Goal: Connect with others: Connect with other users

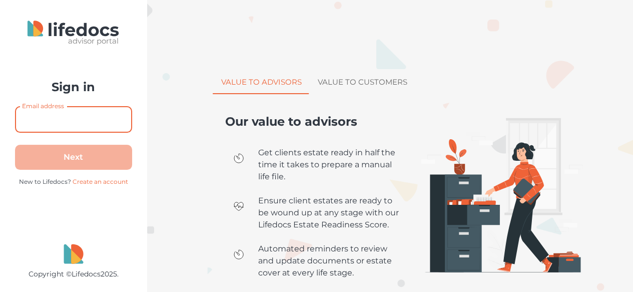
click at [72, 121] on input "Email address" at bounding box center [73, 119] width 117 height 27
type input "[EMAIL_ADDRESS][DOMAIN_NAME]"
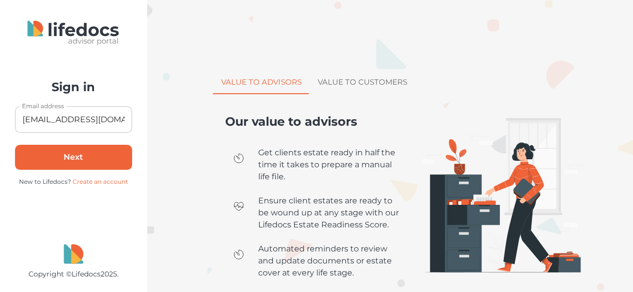
click at [71, 159] on button "Next" at bounding box center [73, 157] width 117 height 25
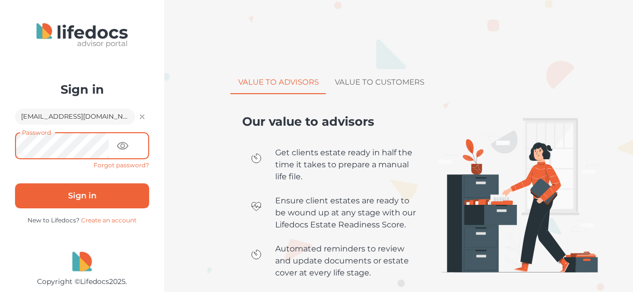
click at [55, 192] on button "Sign in" at bounding box center [82, 195] width 134 height 25
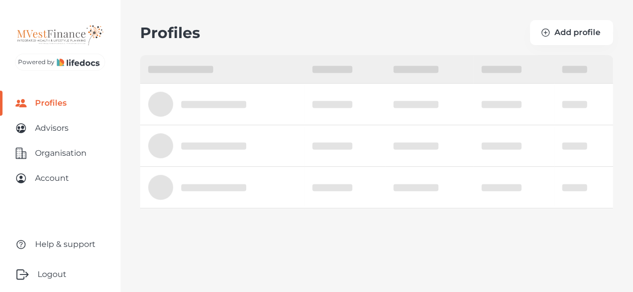
select select "10"
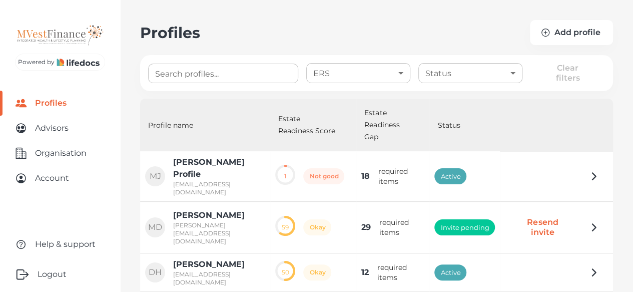
click at [231, 76] on input "Search profiles..." at bounding box center [223, 74] width 150 height 20
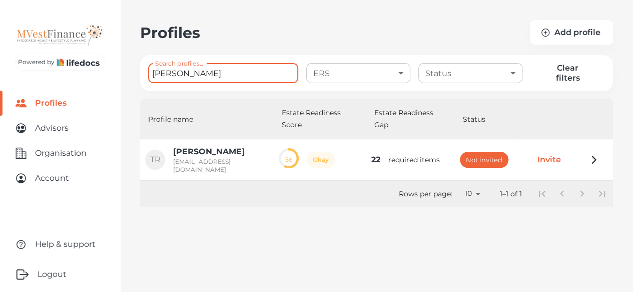
type input "[PERSON_NAME]"
click at [562, 158] on button "Invite" at bounding box center [550, 159] width 54 height 23
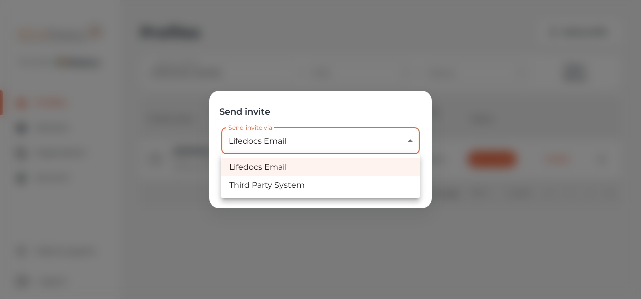
click at [360, 144] on body "Powered by Profiles Advisors Organisation Account Help & support Logout Profile…" at bounding box center [320, 259] width 641 height 519
click at [360, 144] on div at bounding box center [320, 149] width 641 height 299
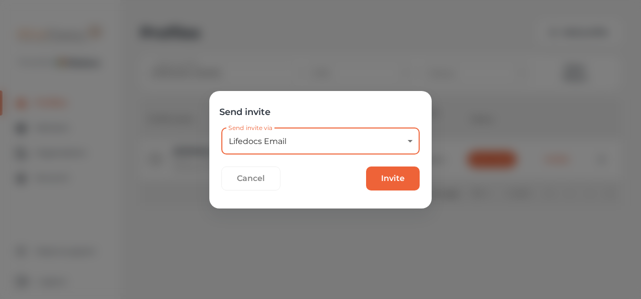
click at [392, 176] on button "Invite" at bounding box center [393, 179] width 54 height 24
